Goal: Contribute content

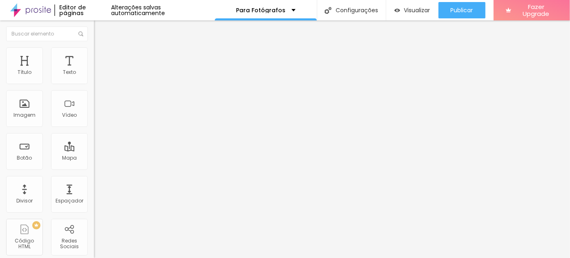
click at [94, 77] on input "CLIQUE AQUI E CONHEÇA OS MODELOS" at bounding box center [143, 73] width 98 height 8
drag, startPoint x: 49, startPoint y: 163, endPoint x: 48, endPoint y: 168, distance: 5.2
click at [94, 166] on input "[URL][DOMAIN_NAME]" at bounding box center [143, 164] width 98 height 8
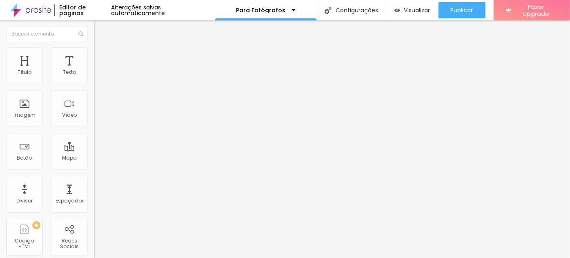
click at [94, 168] on input "[URL][DOMAIN_NAME]" at bounding box center [143, 164] width 98 height 8
paste input "[DOMAIN_NAME][URL]"
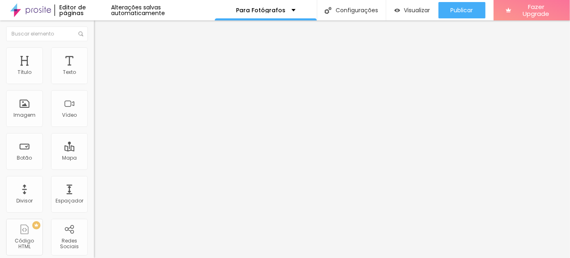
type input "[URL][DOMAIN_NAME]"
click at [94, 77] on input "CLIQUE AQUI E CONHEÇA OS MODELOS" at bounding box center [143, 73] width 98 height 8
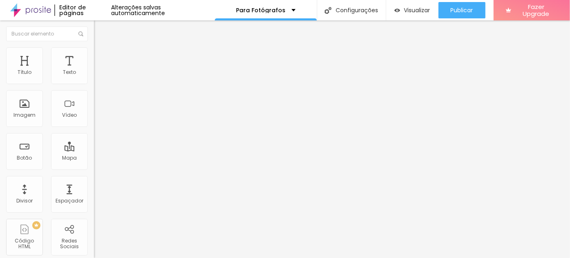
scroll to position [0, 49]
type input "EU QUERO PROPOSTA DE ORÇAMENTO DE GESTANTE"
click at [94, 182] on div "Texto EU QUERO PROPOSTA DE ORÇAMENTO DE GESTANTE Alinhamento Tamanho Grande Peq…" at bounding box center [141, 123] width 94 height 119
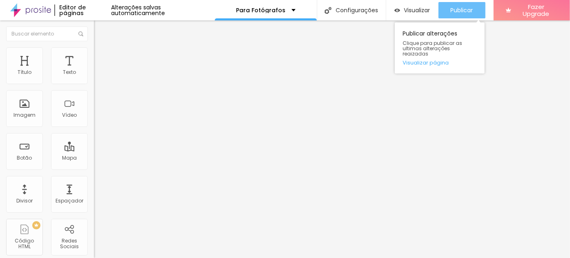
click at [464, 4] on div "Publicar" at bounding box center [462, 10] width 22 height 16
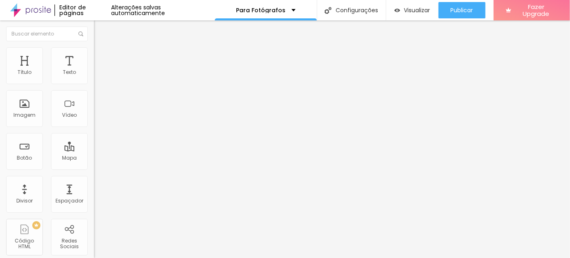
click at [97, 76] on icon "button" at bounding box center [99, 73] width 5 height 5
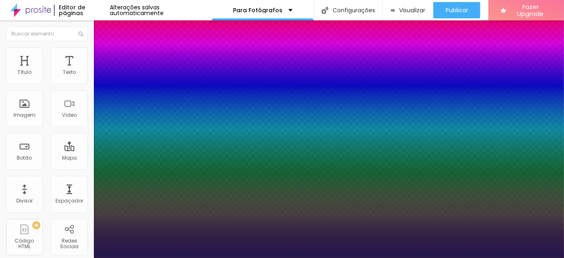
type input "1"
type input "0.1"
type input "1"
type input "0"
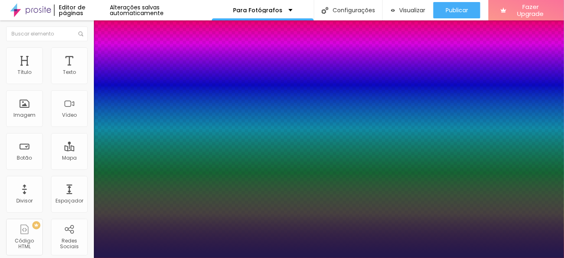
type input "0"
type input "1"
drag, startPoint x: 107, startPoint y: 158, endPoint x: 98, endPoint y: 158, distance: 8.6
type input "0"
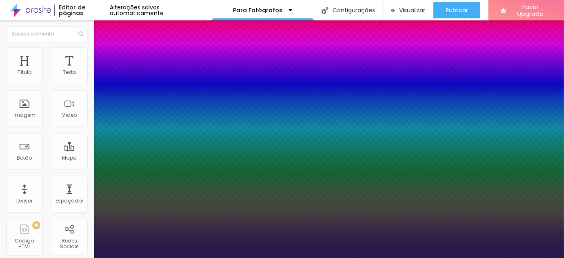
type input "1"
type input "1.4"
type input "1"
type input "1.3"
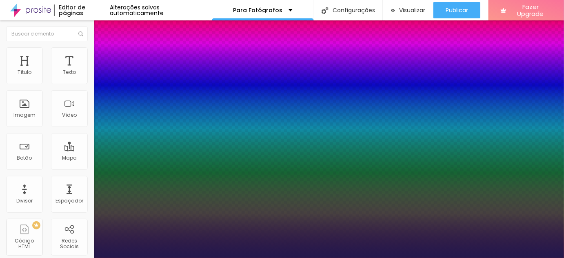
type input "1.3"
type input "1"
type input "1.2"
type input "1"
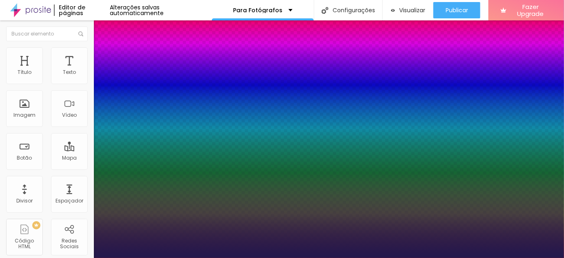
type input "1.1"
type input "1"
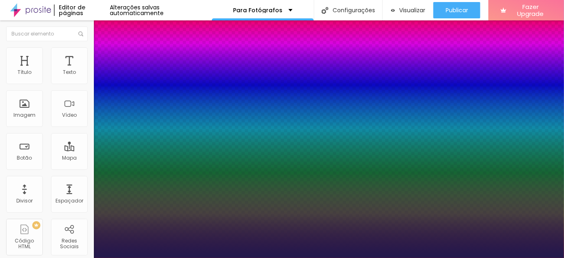
type input "1"
type input "0.9"
type input "1"
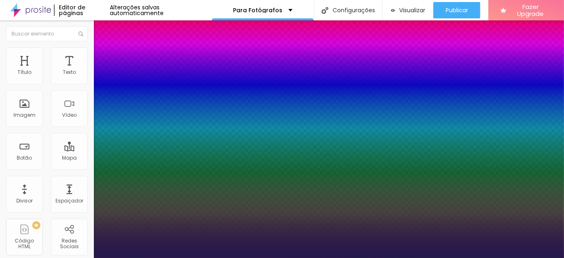
type input "1"
type input "1.1"
type input "1"
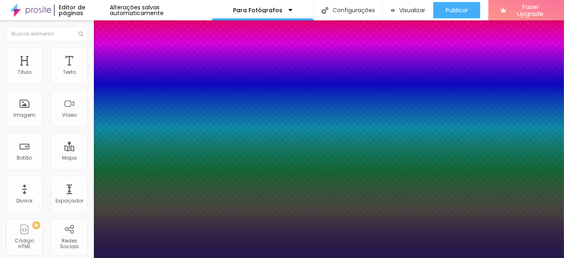
type input "1.2"
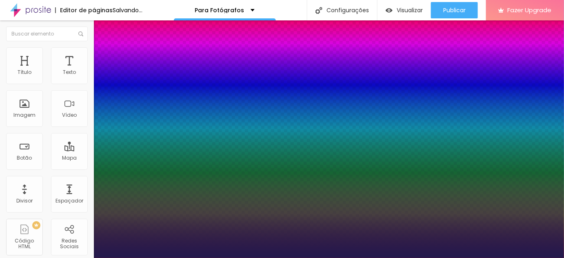
type input "1"
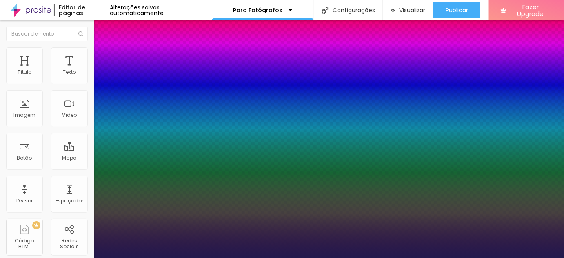
drag, startPoint x: 144, startPoint y: 195, endPoint x: 134, endPoint y: 191, distance: 11.5
type input "1.2"
click at [264, 257] on div at bounding box center [282, 258] width 564 height 0
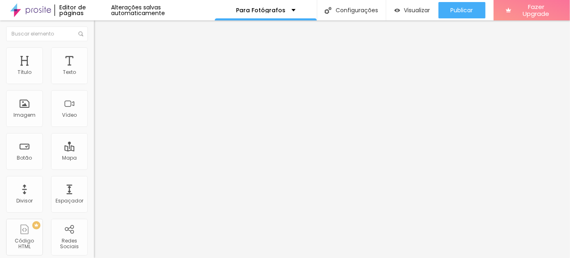
click at [94, 167] on input "[URL][DOMAIN_NAME]" at bounding box center [143, 164] width 98 height 8
paste input "Q101229626X"
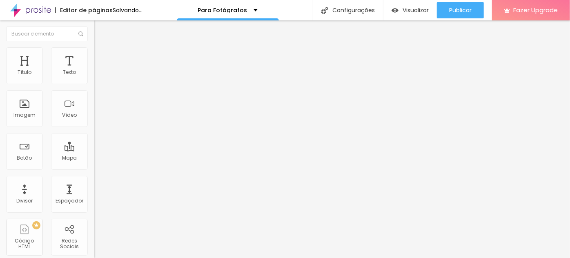
type input "[URL][DOMAIN_NAME]"
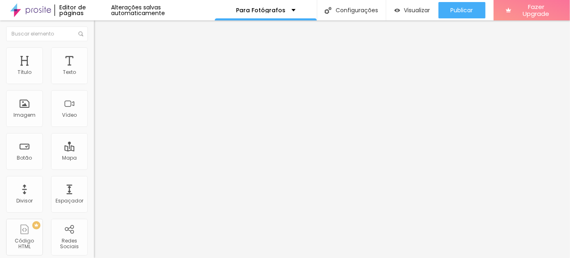
click at [94, 77] on input "EU QUERO PROPOSTA DE ORÇAMENTO DE GESTANTE" at bounding box center [143, 73] width 98 height 8
drag, startPoint x: 60, startPoint y: 89, endPoint x: 89, endPoint y: 88, distance: 29.8
click at [94, 88] on div "Texto EU QUERO PROPOSTA DE ORÇAMENTO DE GESTANTE Alinhamento Tamanho Grande Peq…" at bounding box center [141, 123] width 94 height 119
click at [94, 77] on input "EU QUERO PROPOSTA DE ORÇAMENTO DE GESTANTE" at bounding box center [143, 73] width 98 height 8
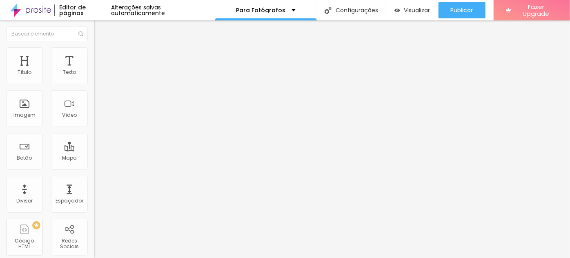
drag, startPoint x: 60, startPoint y: 90, endPoint x: 89, endPoint y: 89, distance: 28.6
click at [94, 89] on div "Texto EU QUERO PROPOSTA DE ORÇAMENTO DE GESTANTE Alinhamento Tamanho Grande Peq…" at bounding box center [141, 123] width 94 height 119
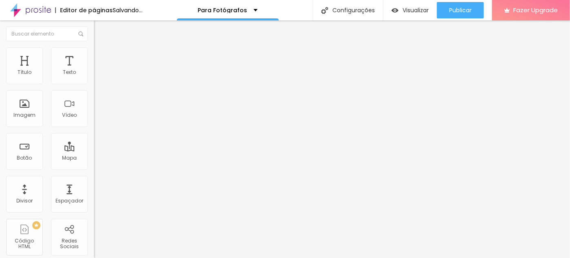
type input "EU QUERO PROPOSTA DE ORÇAMENTO DE ENSAIOS EXTERNOS"
click at [94, 69] on div "Texto" at bounding box center [141, 66] width 94 height 5
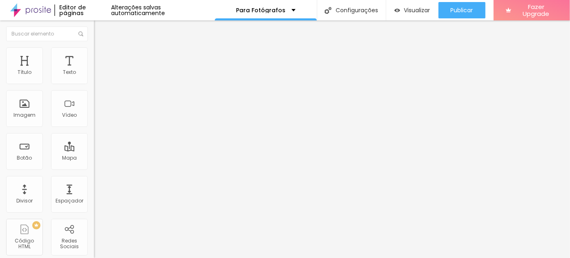
click at [97, 76] on icon "button" at bounding box center [99, 73] width 5 height 5
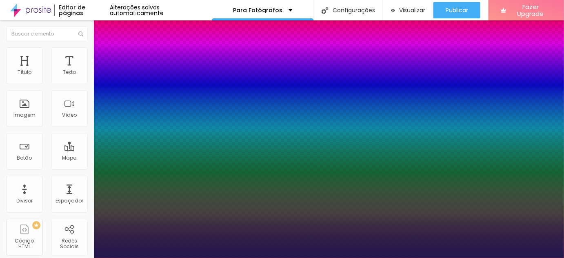
type input "1"
type input "8"
type input "1"
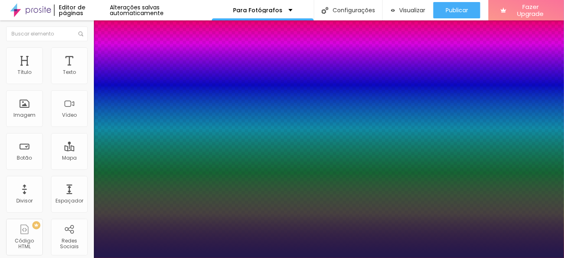
type input "12"
type input "1"
type input "12"
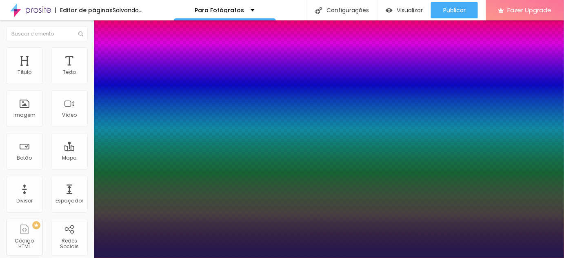
type input "1"
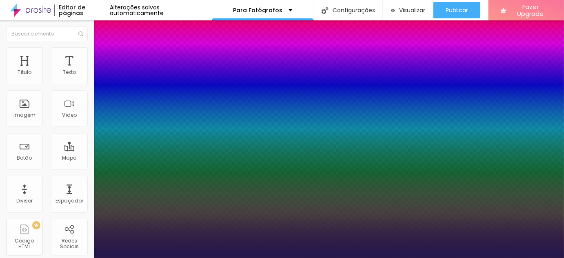
click at [245, 257] on div at bounding box center [282, 258] width 564 height 0
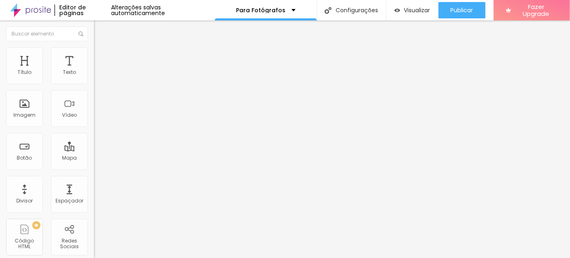
click at [94, 78] on button "button" at bounding box center [99, 74] width 11 height 9
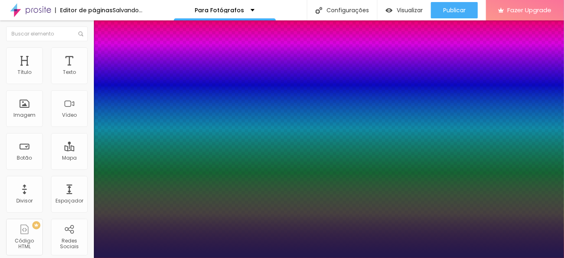
type input "1"
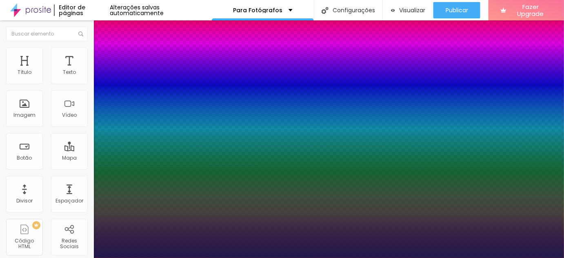
type input "8"
type input "5"
type input "1"
type input "8"
type input "0"
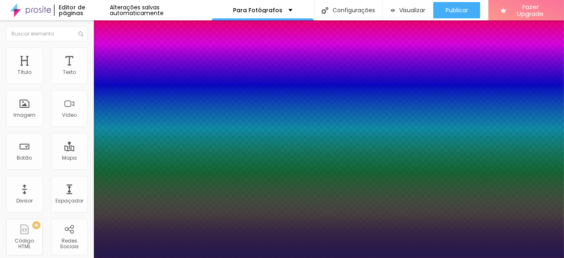
type input "1"
type input "8"
type input "01"
type input "1"
type input "12"
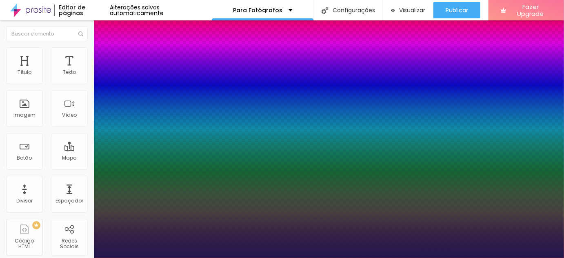
type input "012"
type input "1"
type input "012"
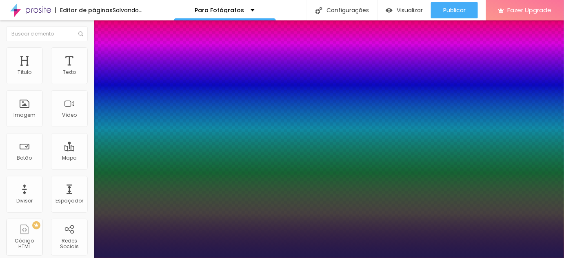
type input "1"
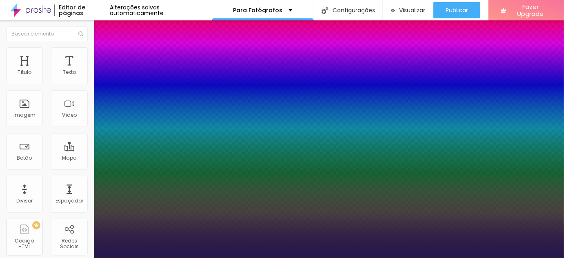
type input "0"
type input "1"
drag, startPoint x: 106, startPoint y: 155, endPoint x: 76, endPoint y: 155, distance: 29.8
type input "0"
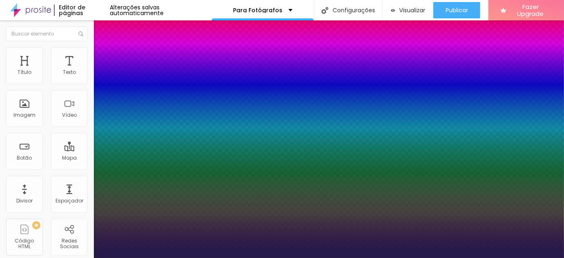
click at [365, 257] on div at bounding box center [282, 258] width 564 height 0
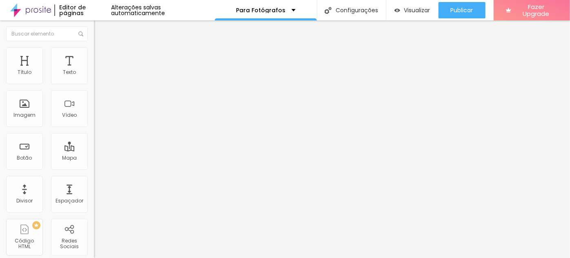
click at [94, 168] on input "[URL][DOMAIN_NAME]" at bounding box center [143, 164] width 98 height 8
paste input "[DOMAIN_NAME]/design-de-[DATE]-para-fotografos"
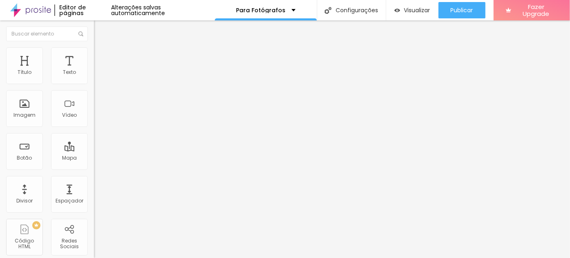
type input "[URL][DOMAIN_NAME][DATE]"
click at [94, 77] on input "EU QUERO PROPOSTA DE ORÇAMENTO DE ENSAIOS EXTERNOS" at bounding box center [143, 73] width 98 height 8
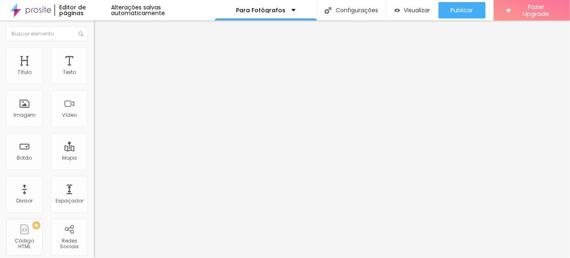
scroll to position [0, 27]
type input "EU QUERO VER OS DESIGNS DE [DATE]"
click at [94, 204] on div "Editar Botão Conteúdo Estilo Avançado Texto EU QUERO VER OS DESIGNS DE [DATE] A…" at bounding box center [141, 138] width 94 height 237
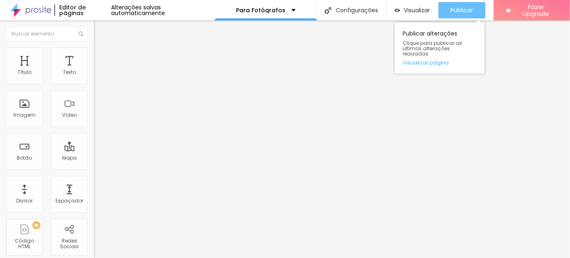
click at [461, 13] on span "Publicar" at bounding box center [462, 10] width 22 height 7
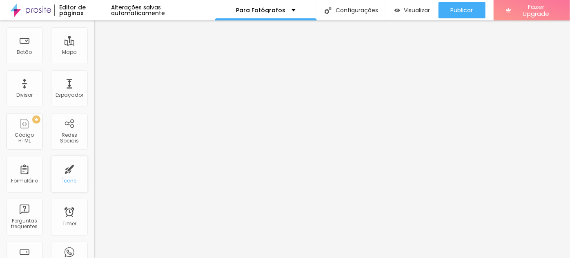
scroll to position [33, 0]
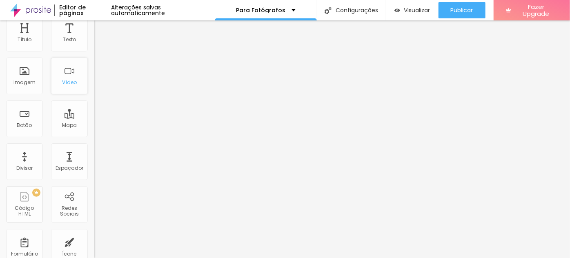
click at [66, 78] on div "Vídeo" at bounding box center [69, 76] width 37 height 37
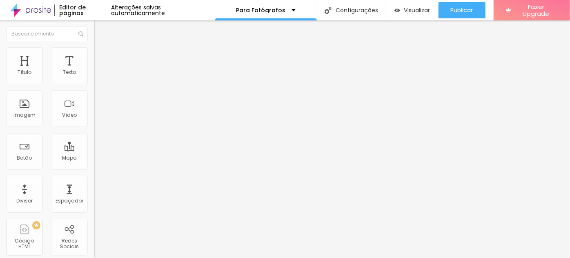
click at [94, 77] on input "text" at bounding box center [143, 73] width 98 height 8
click at [94, 153] on div at bounding box center [141, 153] width 94 height 0
click at [94, 122] on span "4:3 Standard" at bounding box center [110, 118] width 33 height 7
click at [94, 77] on input "text" at bounding box center [143, 73] width 98 height 8
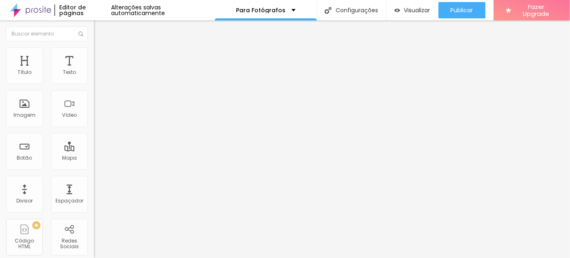
paste input "[URL][DOMAIN_NAME]"
type input "[URL][DOMAIN_NAME]"
click at [94, 179] on div "Editar Vídeo Conteúdo Estilo Avançado URL do vídeo [URL][DOMAIN_NAME] Alinhamen…" at bounding box center [141, 138] width 94 height 237
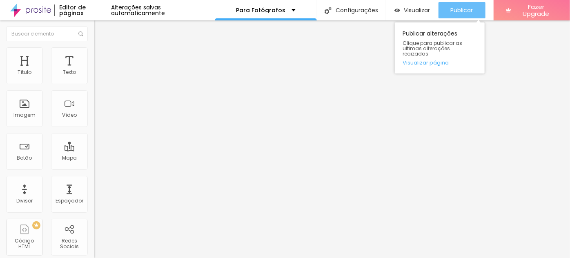
click at [453, 10] on span "Publicar" at bounding box center [462, 10] width 22 height 7
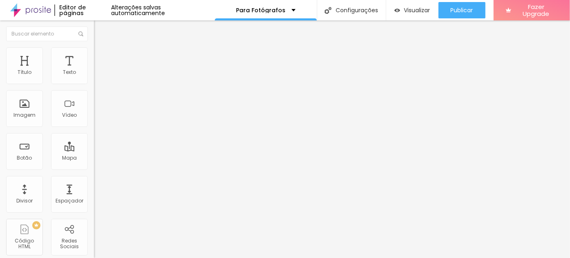
click at [94, 122] on span "4:3 Standard" at bounding box center [110, 118] width 33 height 7
click at [94, 132] on span "Wide" at bounding box center [100, 128] width 13 height 7
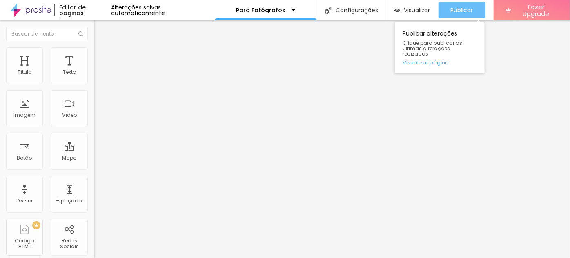
click at [454, 18] on div "Publicar" at bounding box center [462, 10] width 22 height 16
